Goal: Task Accomplishment & Management: Manage account settings

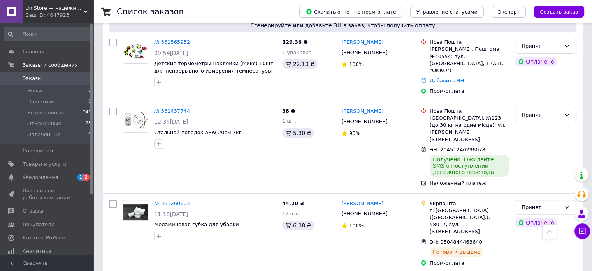
scroll to position [273, 0]
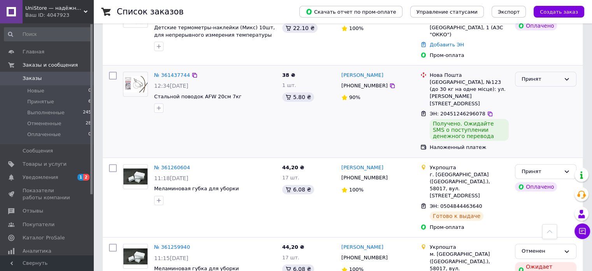
click at [531, 75] on div "Принят" at bounding box center [541, 79] width 39 height 8
click at [534, 88] on li "Выполнен" at bounding box center [546, 95] width 61 height 14
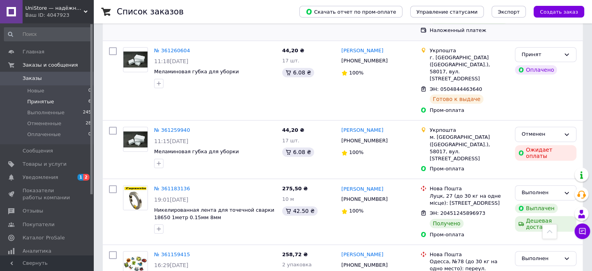
click at [31, 101] on span "Принятые" at bounding box center [40, 101] width 27 height 7
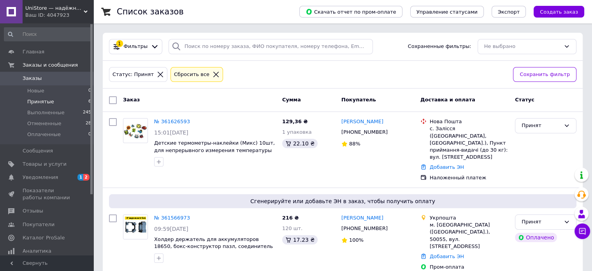
click at [50, 13] on div "Ваш ID: 4047923" at bounding box center [59, 15] width 68 height 7
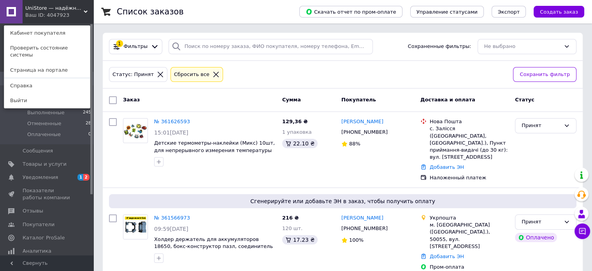
click at [69, 5] on span "UniStore — надёжный выбор для удачной рыбалки" at bounding box center [54, 8] width 58 height 7
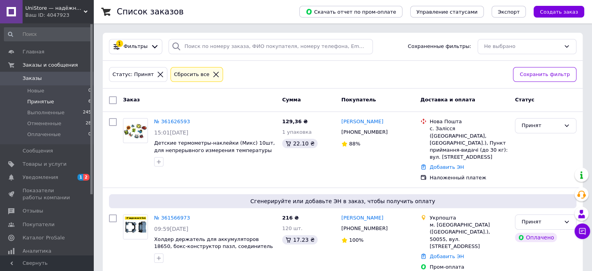
click at [78, 16] on div "Ваш ID: 4047923" at bounding box center [59, 15] width 68 height 7
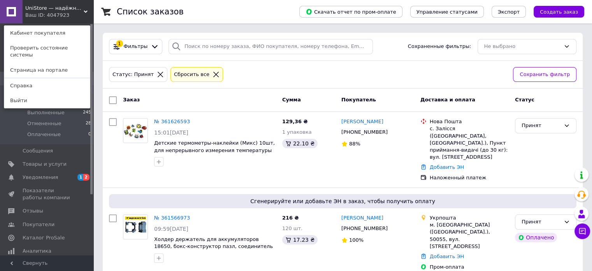
click at [77, 16] on div "UniStore — надёжный выбор для удачной рыбалки Ваш ID: 4047923 Кабинет покупател…" at bounding box center [46, 11] width 93 height 23
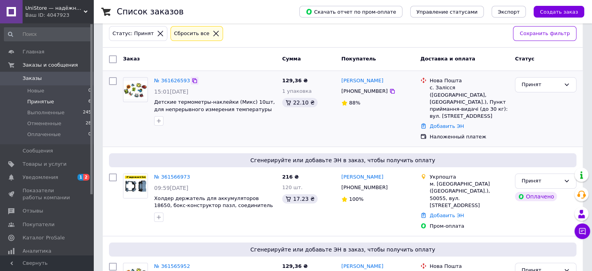
scroll to position [39, 0]
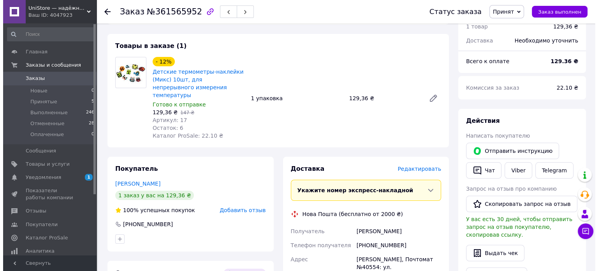
scroll to position [117, 0]
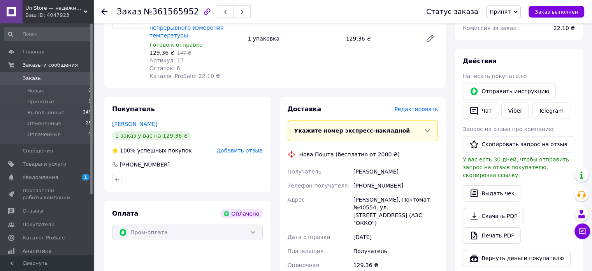
click at [411, 106] on span "Редактировать" at bounding box center [417, 109] width 44 height 6
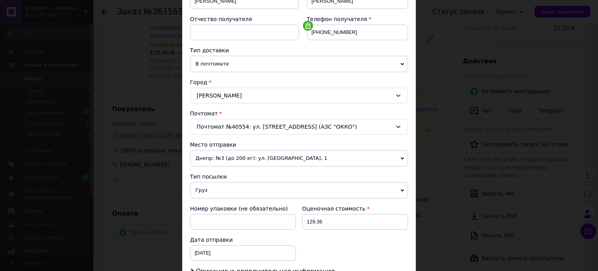
scroll to position [195, 0]
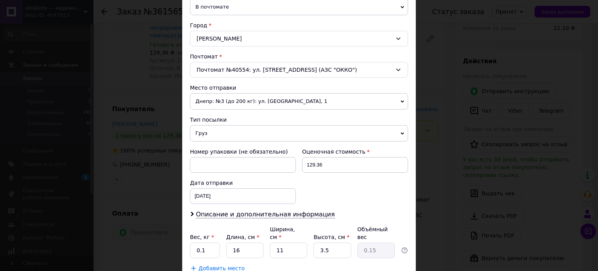
click at [236, 127] on span "Груз" at bounding box center [299, 133] width 218 height 16
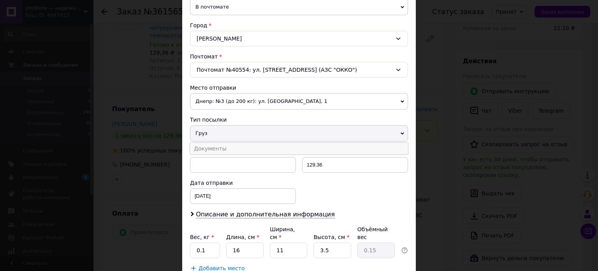
click at [234, 144] on li "Документы" at bounding box center [299, 149] width 218 height 12
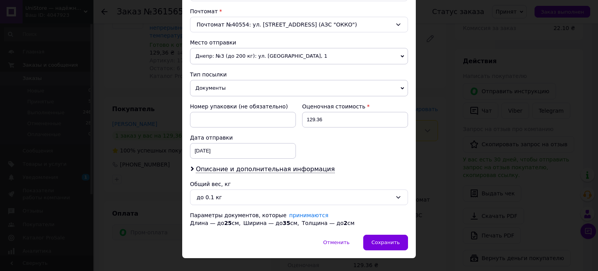
scroll to position [252, 0]
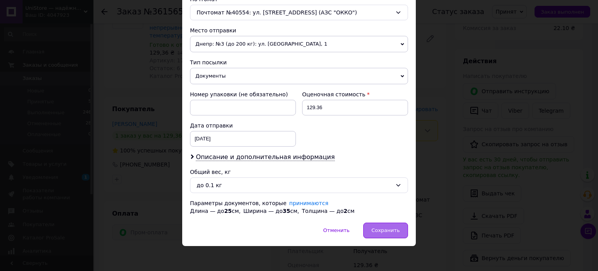
click at [381, 230] on span "Сохранить" at bounding box center [386, 230] width 28 height 6
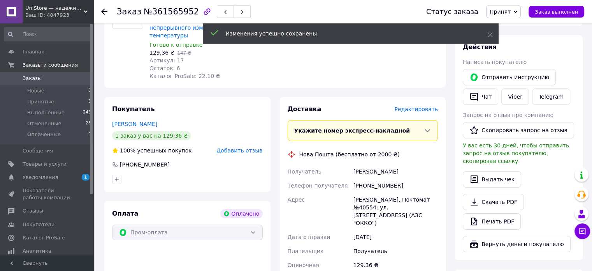
click at [426, 106] on span "Редактировать" at bounding box center [417, 109] width 44 height 6
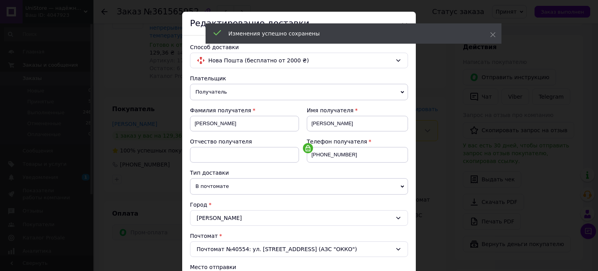
scroll to position [78, 0]
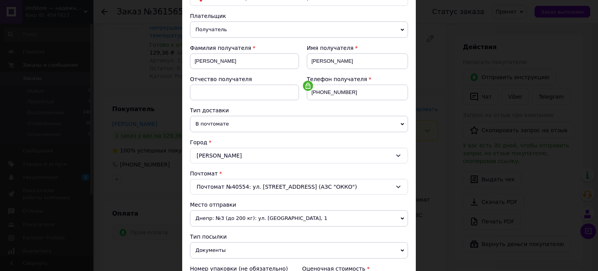
click at [227, 221] on span "Днепр: №3 (до 200 кг): ул. Яскрава, 1" at bounding box center [299, 218] width 218 height 16
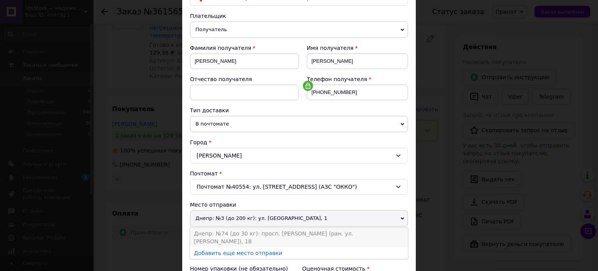
click at [222, 228] on li "Днепр: №74 (до 30 кг): просп. Петра Калнышевского (ран. ул. Косиора), 18" at bounding box center [299, 236] width 218 height 19
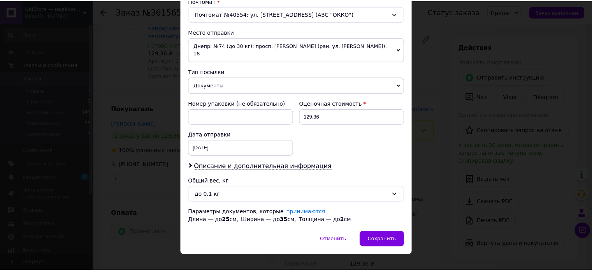
scroll to position [252, 0]
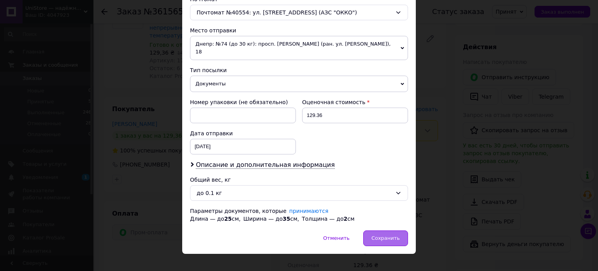
click at [377, 235] on span "Сохранить" at bounding box center [386, 238] width 28 height 6
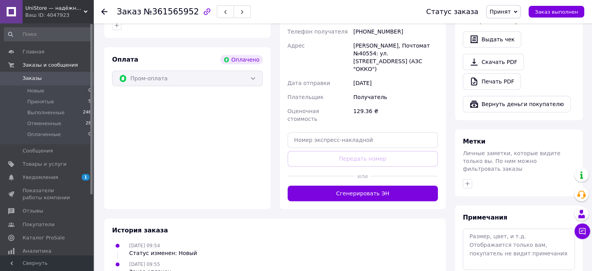
scroll to position [273, 0]
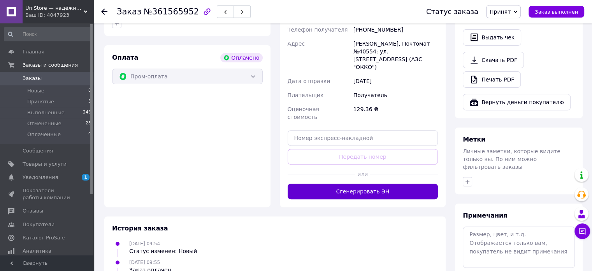
click at [376, 183] on button "Сгенерировать ЭН" at bounding box center [363, 191] width 151 height 16
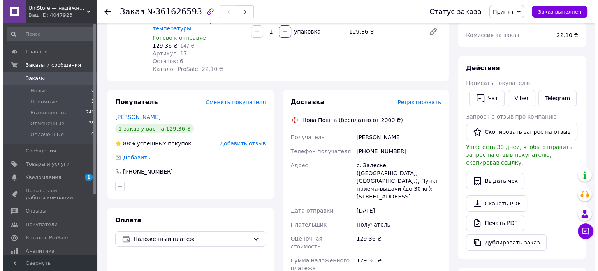
scroll to position [117, 0]
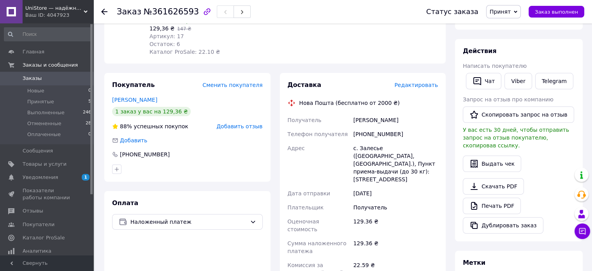
click at [417, 82] on span "Редактировать" at bounding box center [417, 85] width 44 height 6
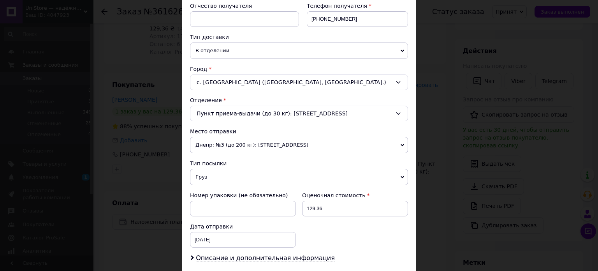
scroll to position [156, 0]
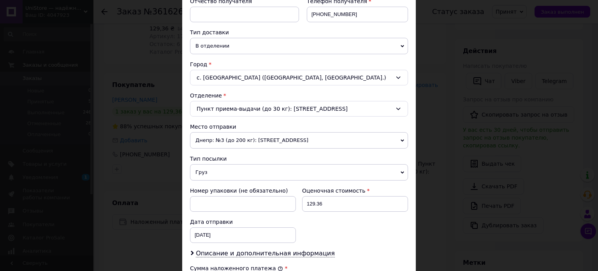
click at [240, 138] on span "Днепр: №3 (до 200 кг): ул. Яскрава, 1" at bounding box center [299, 140] width 218 height 16
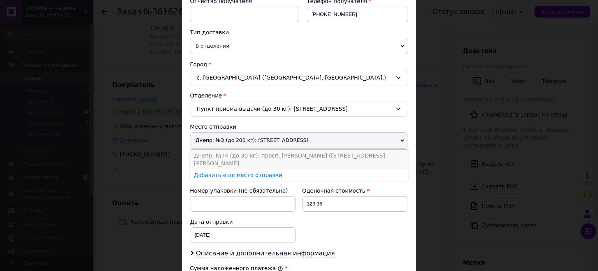
click at [239, 151] on li "Днепр: №74 (до 30 кг): просп. Петра Калнышевского (ран. ул. Косиора), 18" at bounding box center [299, 159] width 218 height 19
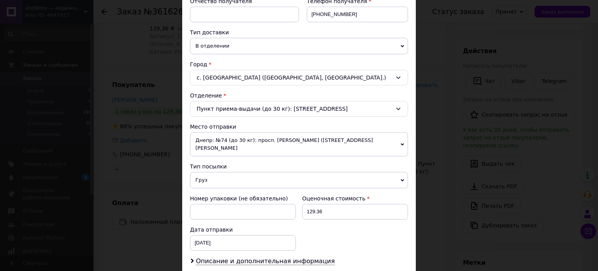
click at [238, 172] on span "Груз" at bounding box center [299, 180] width 218 height 16
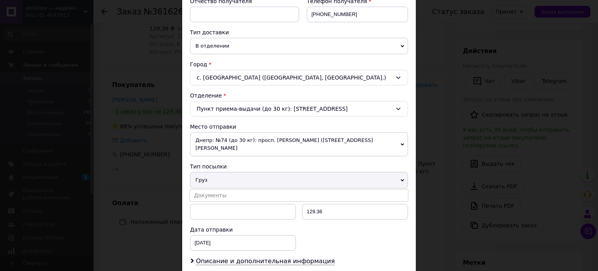
click at [234, 189] on li "Документы" at bounding box center [299, 195] width 218 height 12
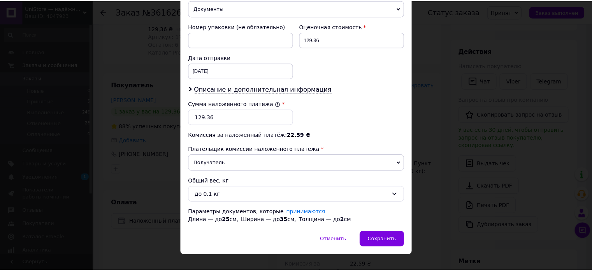
scroll to position [329, 0]
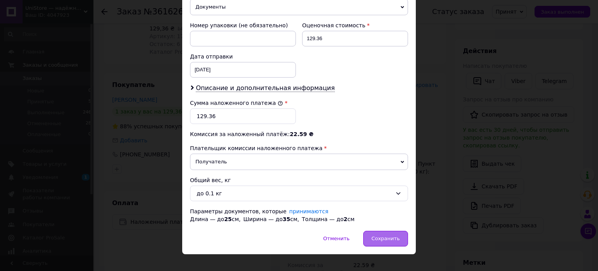
click at [379, 235] on span "Сохранить" at bounding box center [386, 238] width 28 height 6
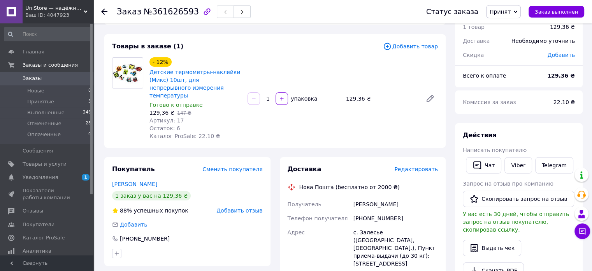
scroll to position [0, 0]
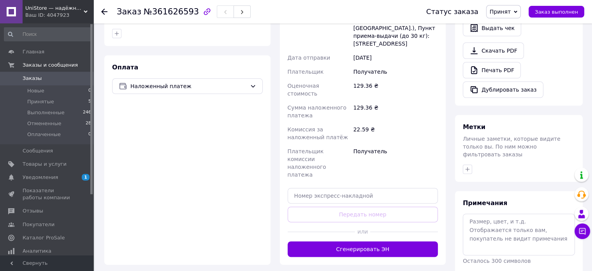
scroll to position [273, 0]
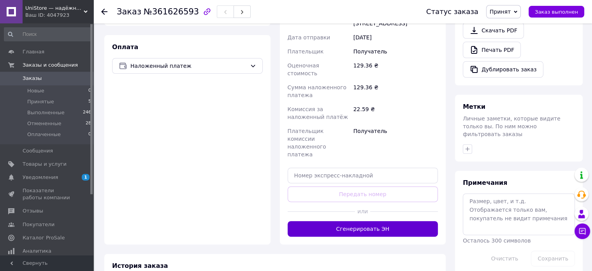
click at [363, 221] on button "Сгенерировать ЭН" at bounding box center [363, 229] width 151 height 16
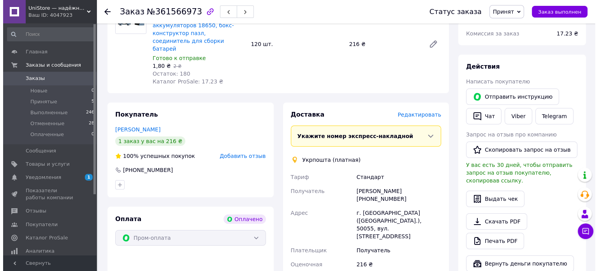
scroll to position [117, 0]
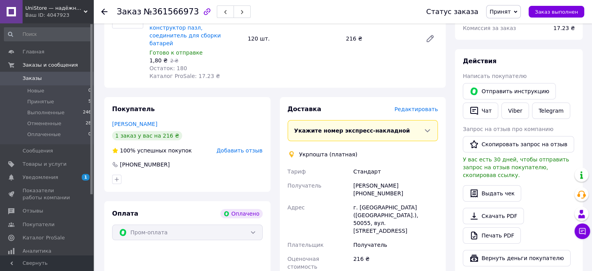
click at [413, 106] on span "Редактировать" at bounding box center [417, 109] width 44 height 6
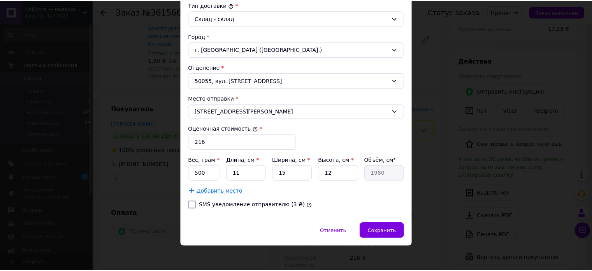
scroll to position [215, 0]
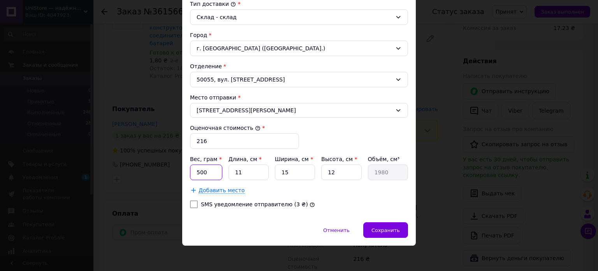
click at [213, 172] on input "500" at bounding box center [206, 172] width 32 height 16
type input "5"
type input "600"
click at [245, 169] on input "11" at bounding box center [249, 172] width 40 height 16
type input "1"
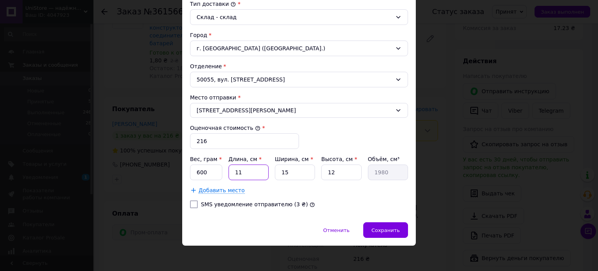
type input "180"
type input "3"
type input "540"
type input "31"
type input "5580"
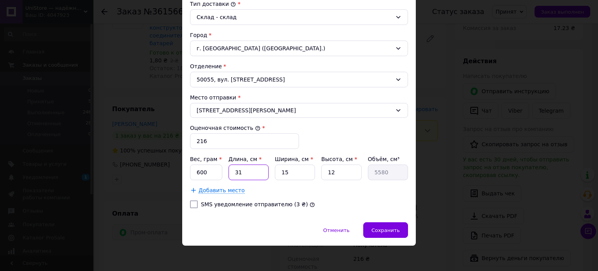
type input "31"
click at [294, 169] on input "15" at bounding box center [295, 172] width 40 height 16
type input "1"
type input "372"
type input "2"
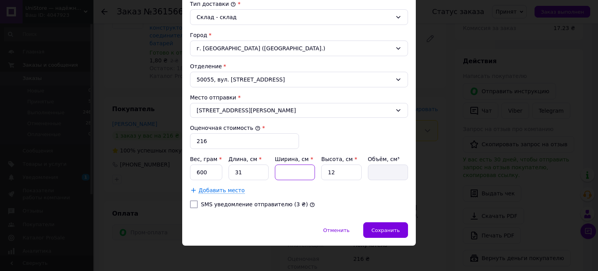
type input "744"
type input "23"
type input "8556"
type input "23"
click at [337, 168] on input "12" at bounding box center [341, 172] width 40 height 16
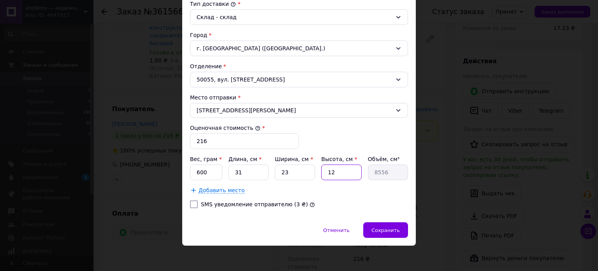
type input "1"
type input "713"
type input "7"
type input "4991"
type input "7"
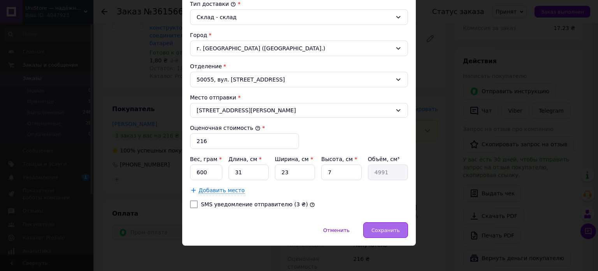
click at [379, 227] on span "Сохранить" at bounding box center [386, 230] width 28 height 6
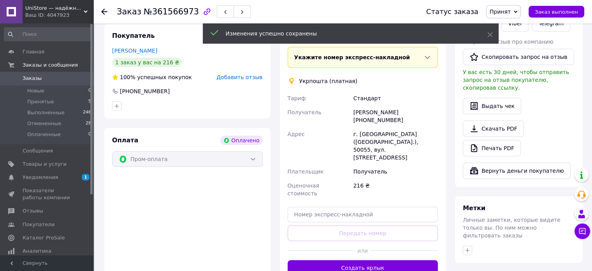
scroll to position [195, 0]
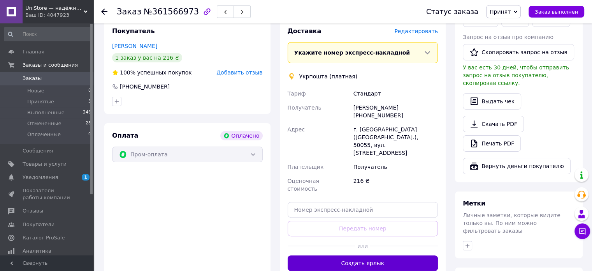
click at [371, 255] on button "Создать ярлык" at bounding box center [363, 263] width 151 height 16
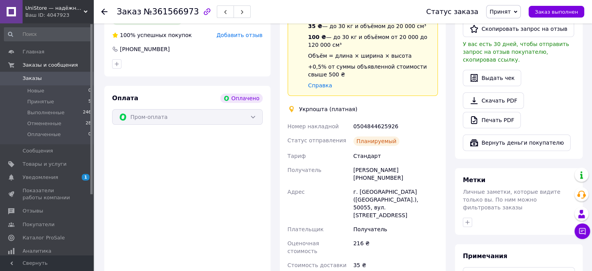
scroll to position [312, 0]
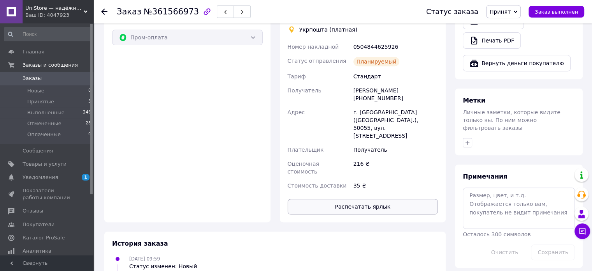
click at [348, 199] on button "Распечатать ярлык" at bounding box center [363, 207] width 151 height 16
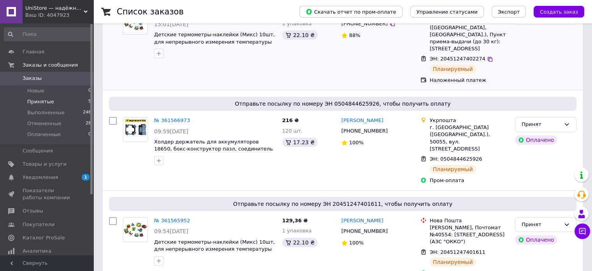
scroll to position [117, 0]
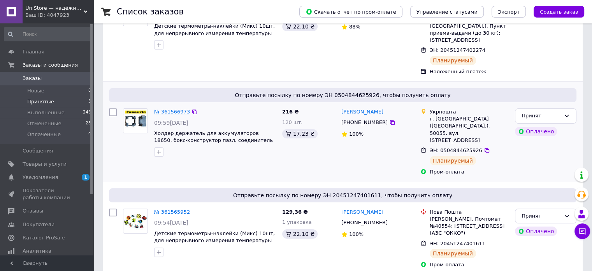
click at [172, 109] on link "№ 361566973" at bounding box center [172, 112] width 36 height 6
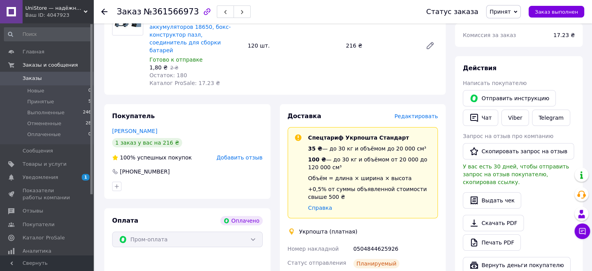
scroll to position [117, 0]
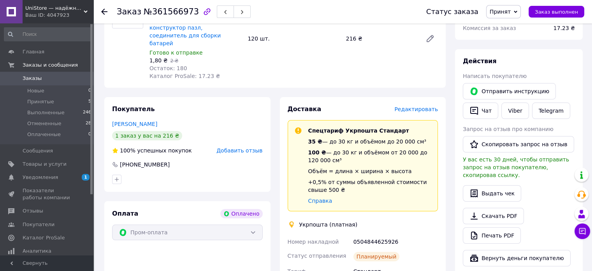
click at [368, 234] on div "0504844625926" at bounding box center [396, 241] width 88 height 14
copy div "0504844625926"
click at [493, 109] on button "Чат" at bounding box center [480, 110] width 35 height 16
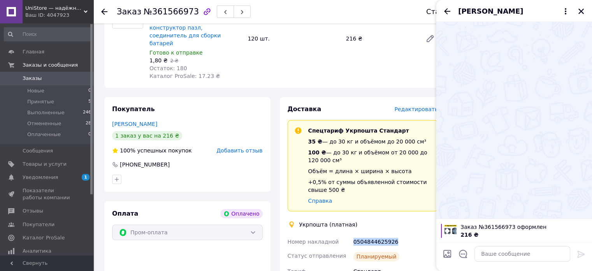
click at [577, 11] on button "Закрыть" at bounding box center [581, 11] width 9 height 9
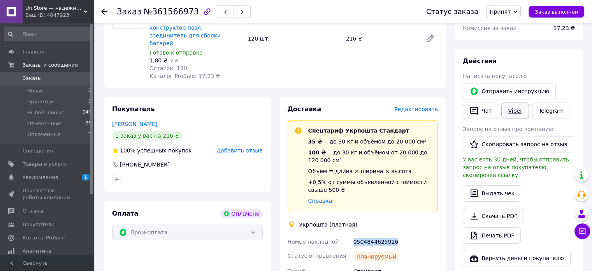
click at [523, 109] on link "Viber" at bounding box center [515, 110] width 27 height 16
click at [38, 78] on span "Заказы" at bounding box center [32, 78] width 19 height 7
